Goal: Check status: Check status

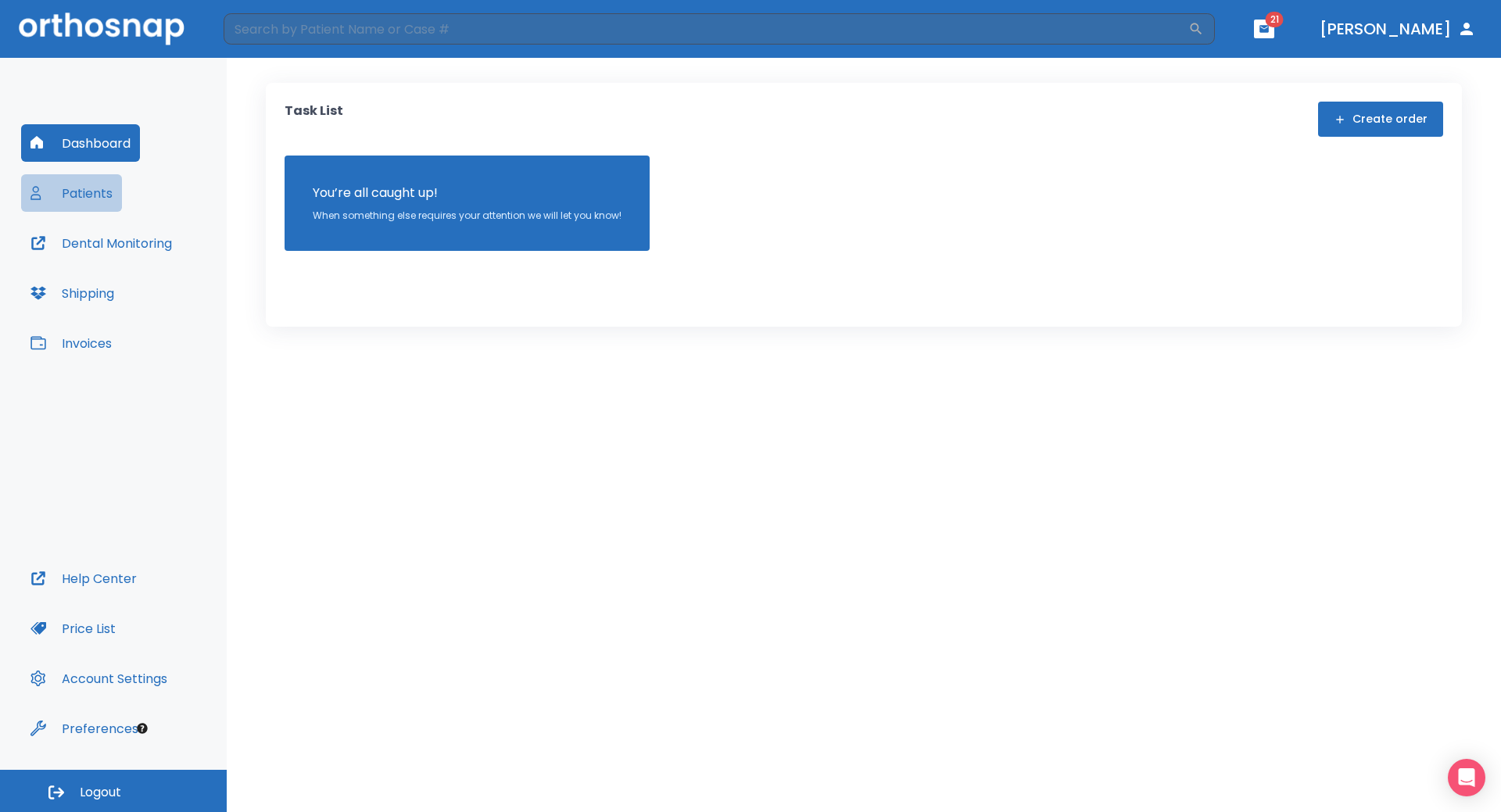
click at [96, 202] on button "Patients" at bounding box center [72, 193] width 101 height 38
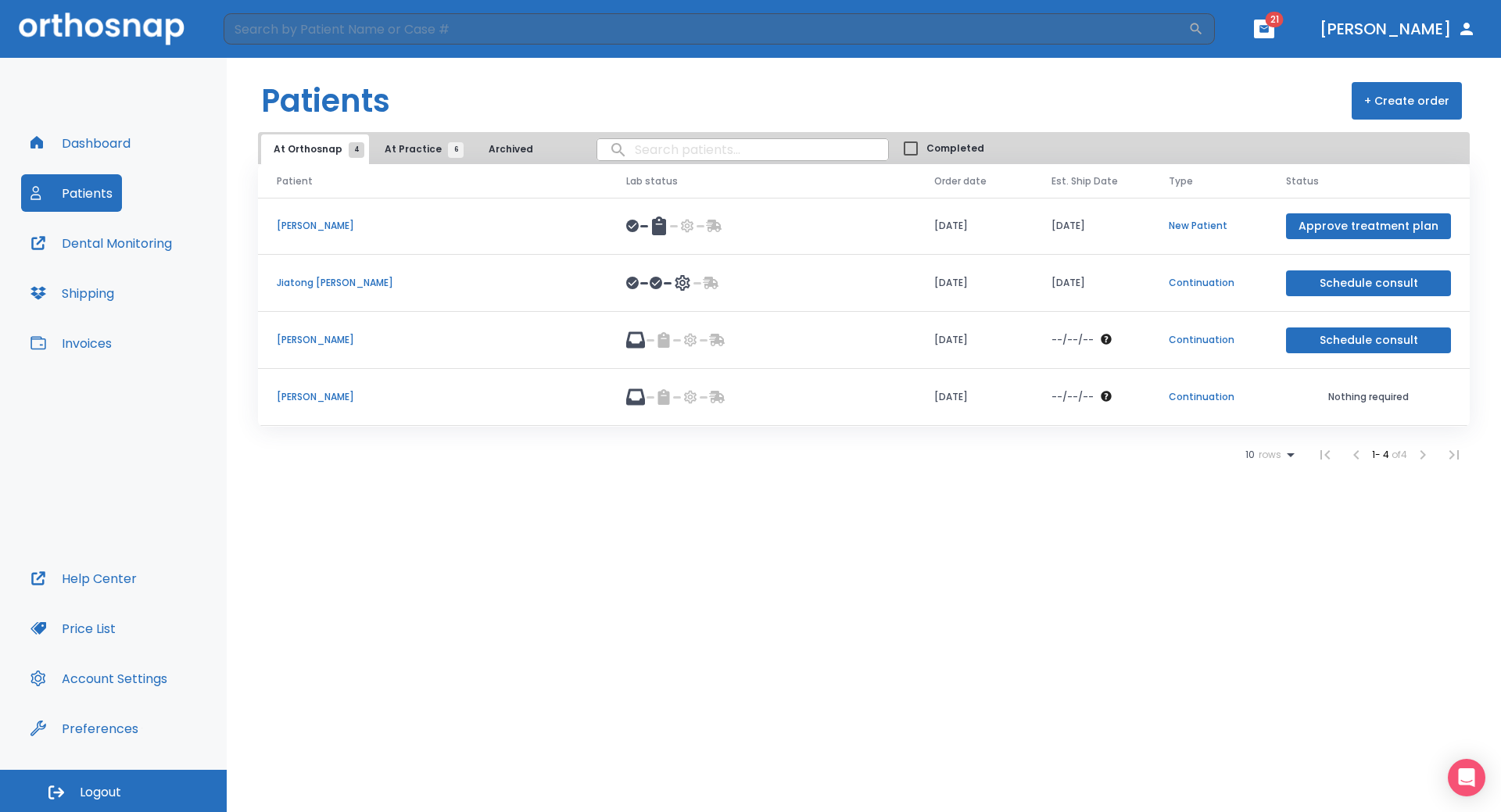
click at [310, 344] on p "[PERSON_NAME]" at bounding box center [433, 339] width 312 height 14
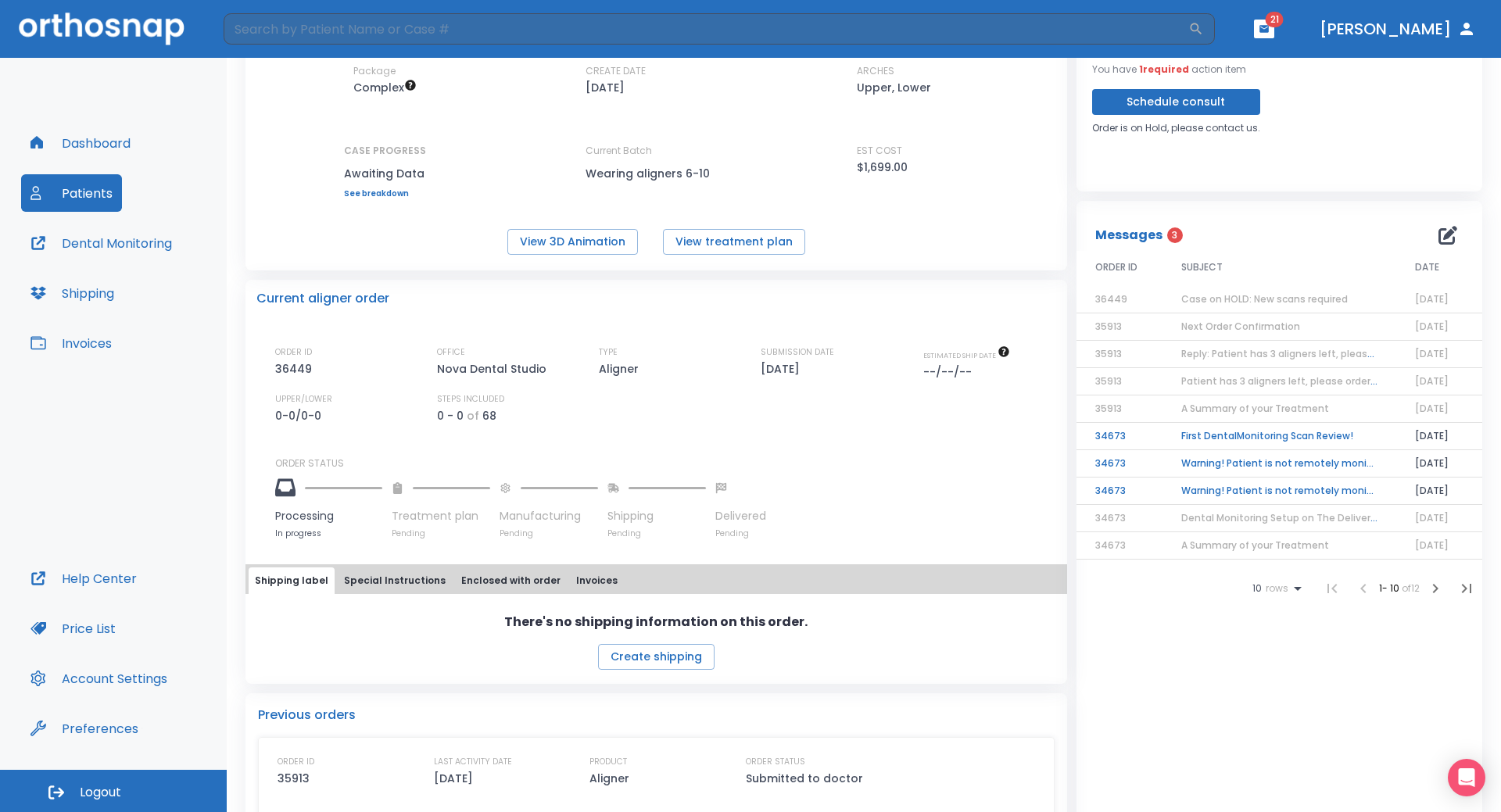
scroll to position [73, 0]
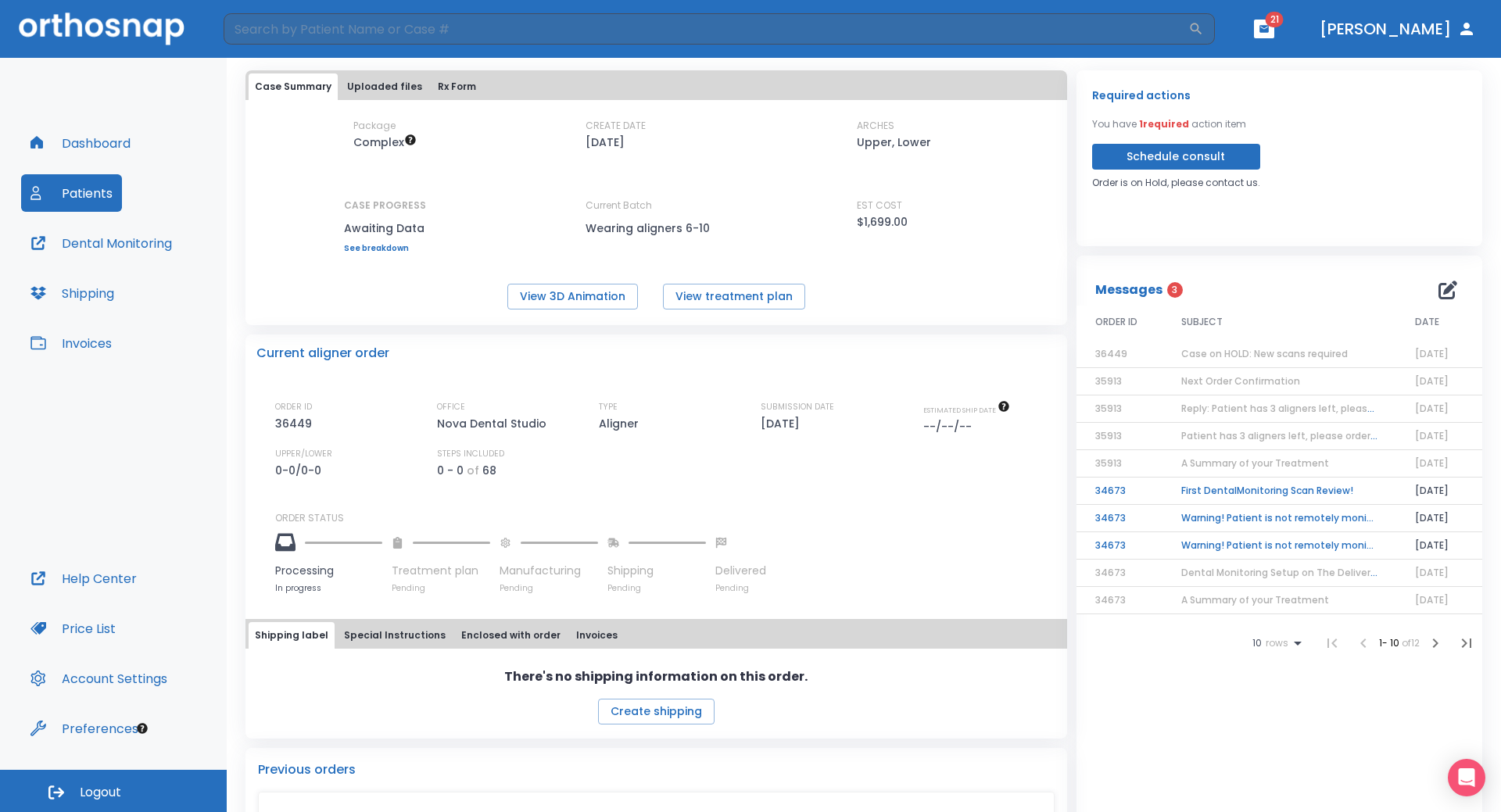
click at [1243, 412] on span "Reply: Patient has 3 aligners left, please order next set!" at bounding box center [1314, 408] width 265 height 13
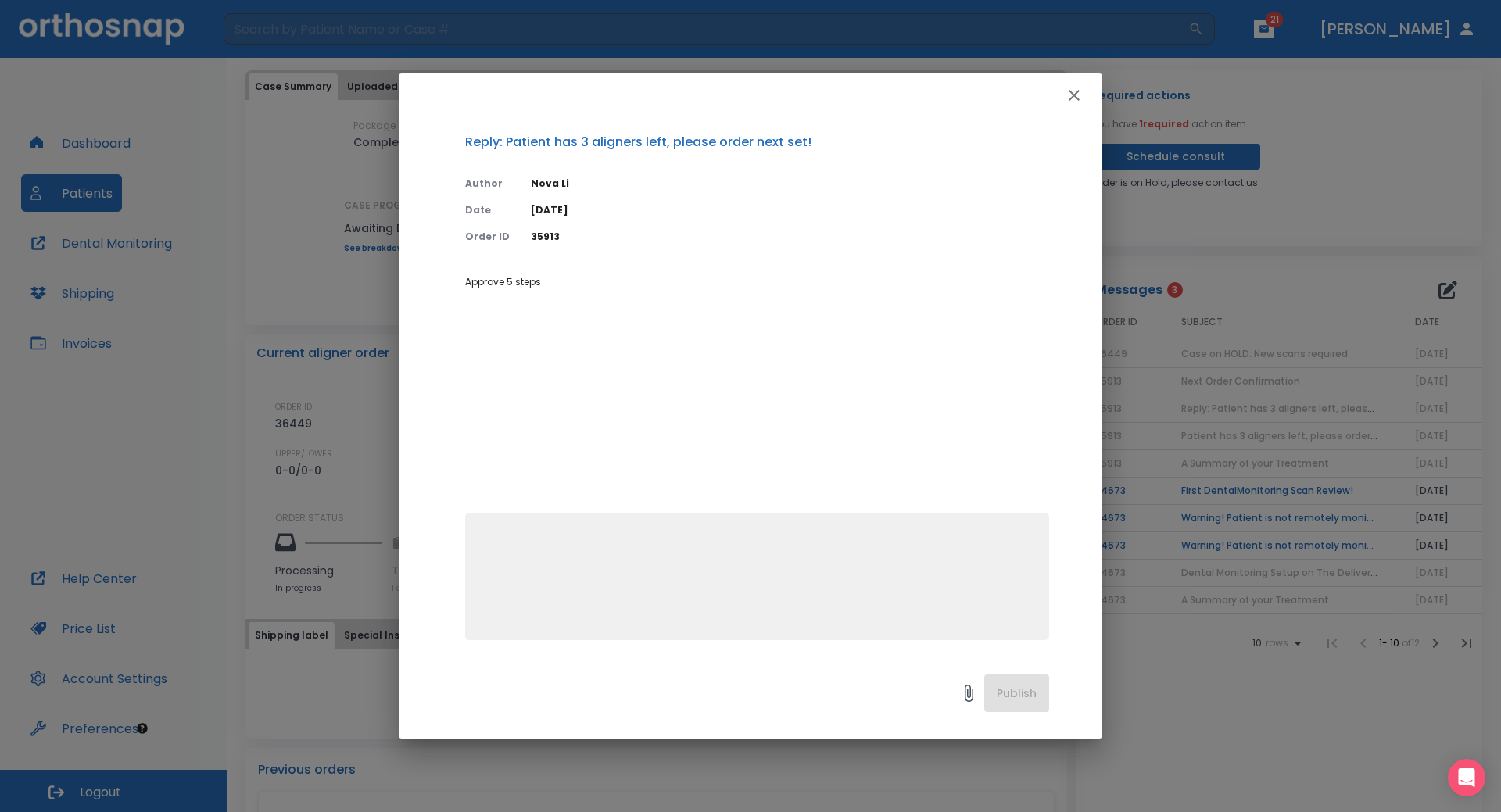
click at [1072, 93] on icon "button" at bounding box center [1074, 96] width 18 height 18
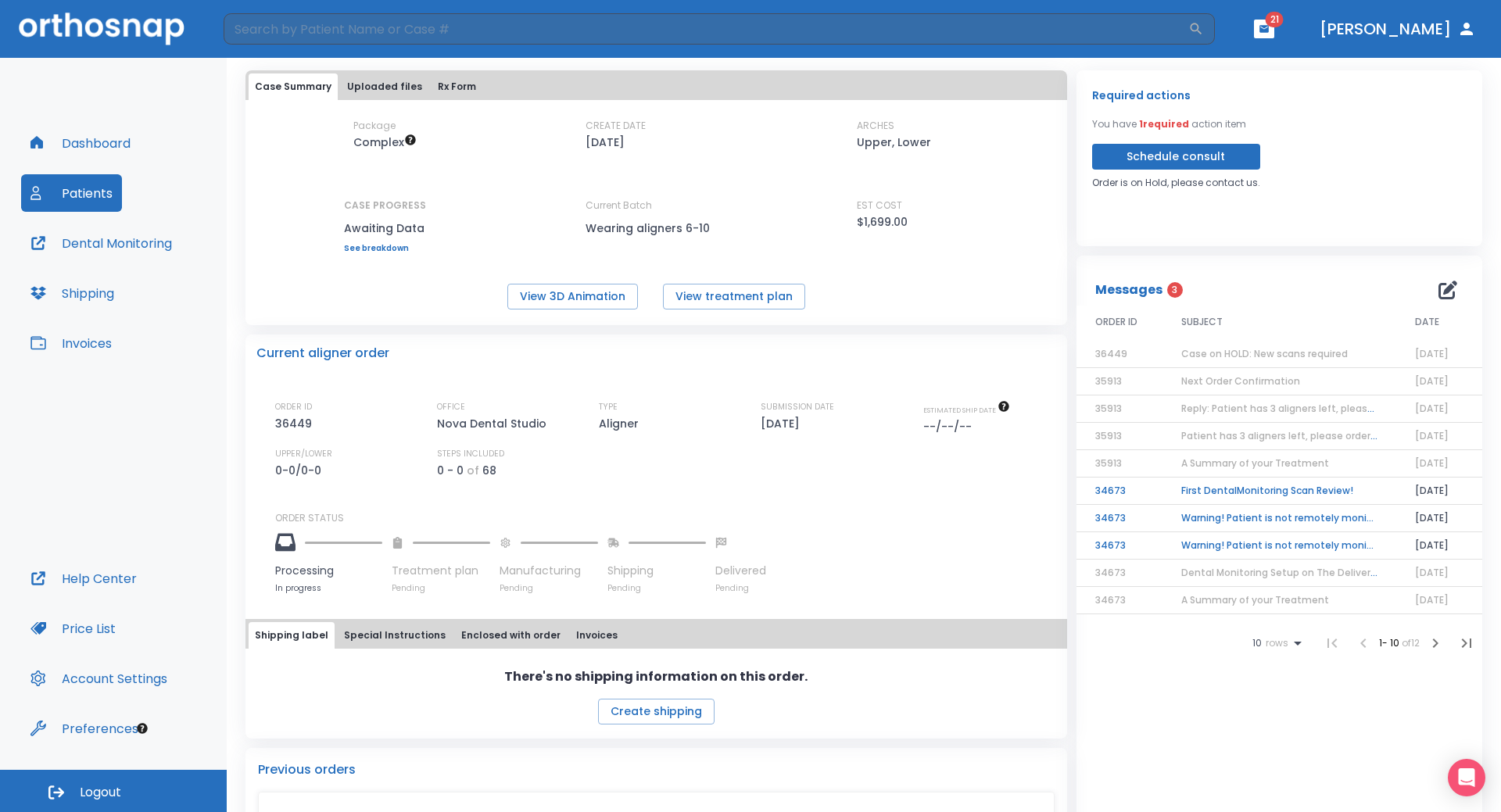
click at [1240, 382] on span "Next Order Confirmation" at bounding box center [1240, 381] width 118 height 13
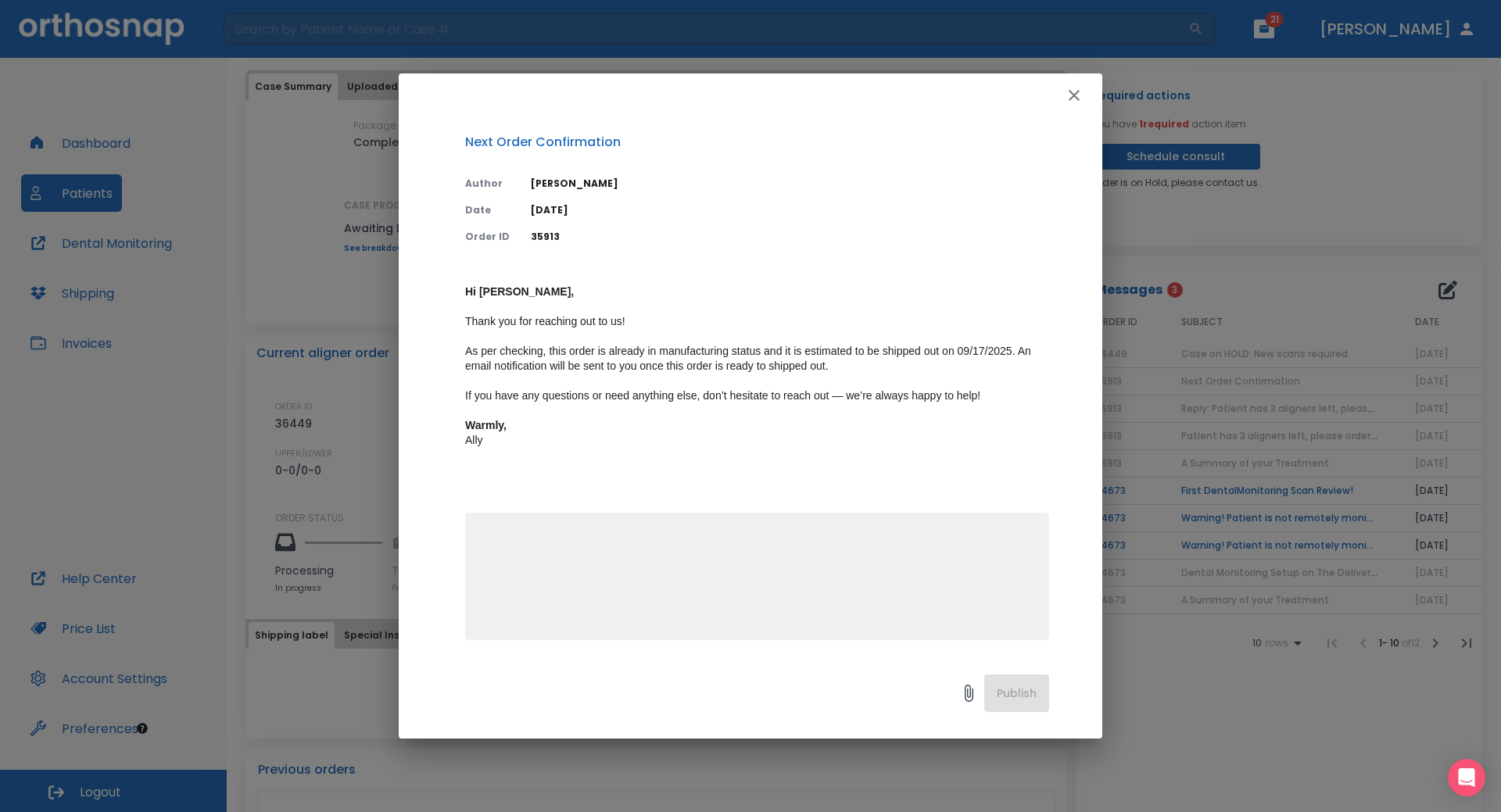
click at [1073, 90] on icon "button" at bounding box center [1074, 96] width 18 height 18
